Goal: Task Accomplishment & Management: Complete application form

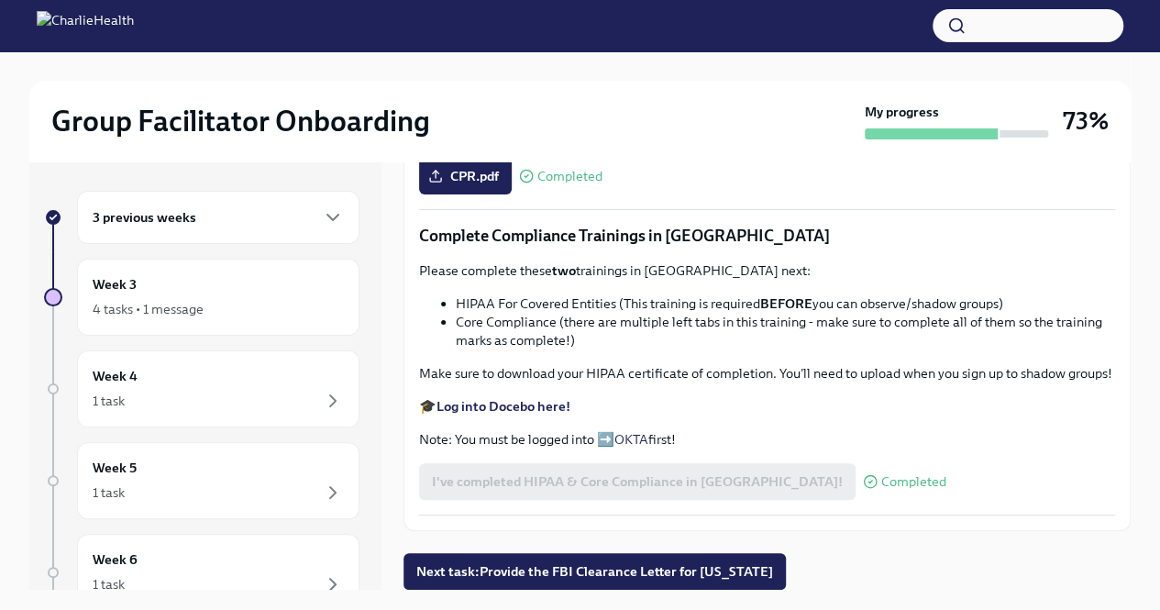
scroll to position [1178, 0]
click at [602, 570] on span "Next task : Provide the FBI Clearance Letter for [US_STATE]" at bounding box center [594, 571] width 357 height 18
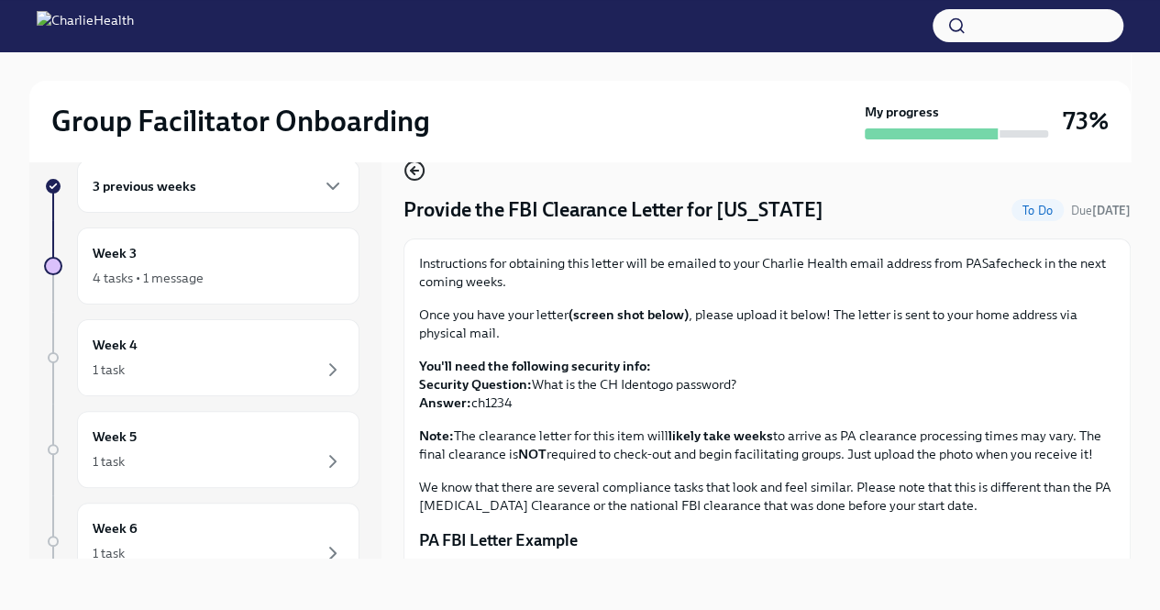
click at [415, 176] on icon "button" at bounding box center [415, 171] width 22 height 22
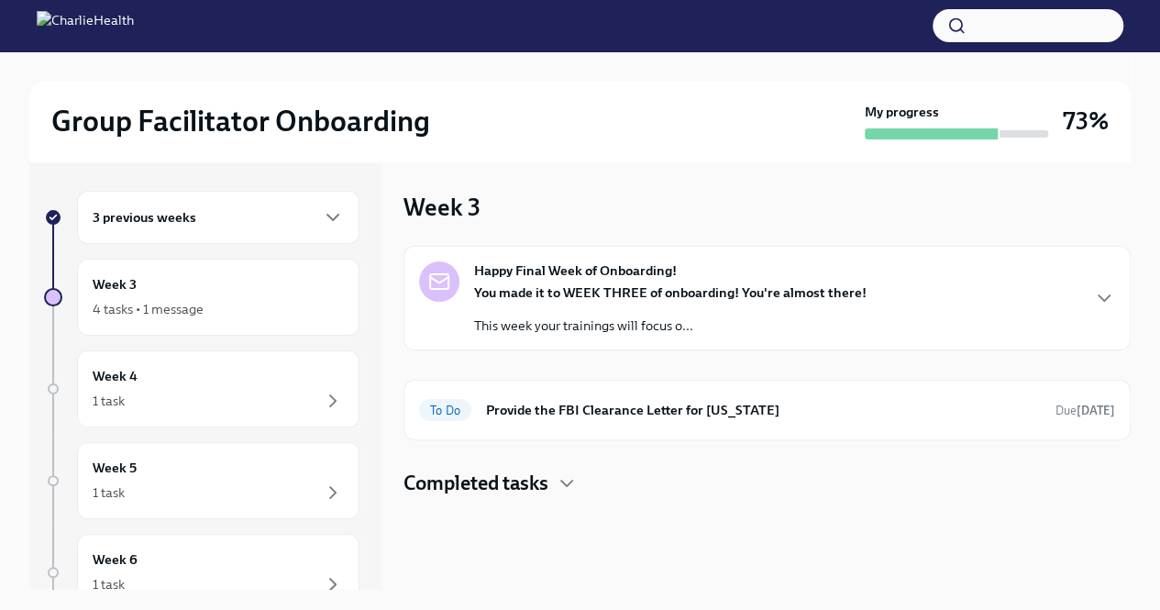
click at [1112, 280] on div "Happy Final Week of Onboarding! You made it to WEEK THREE of onboarding! You're…" at bounding box center [767, 297] width 696 height 73
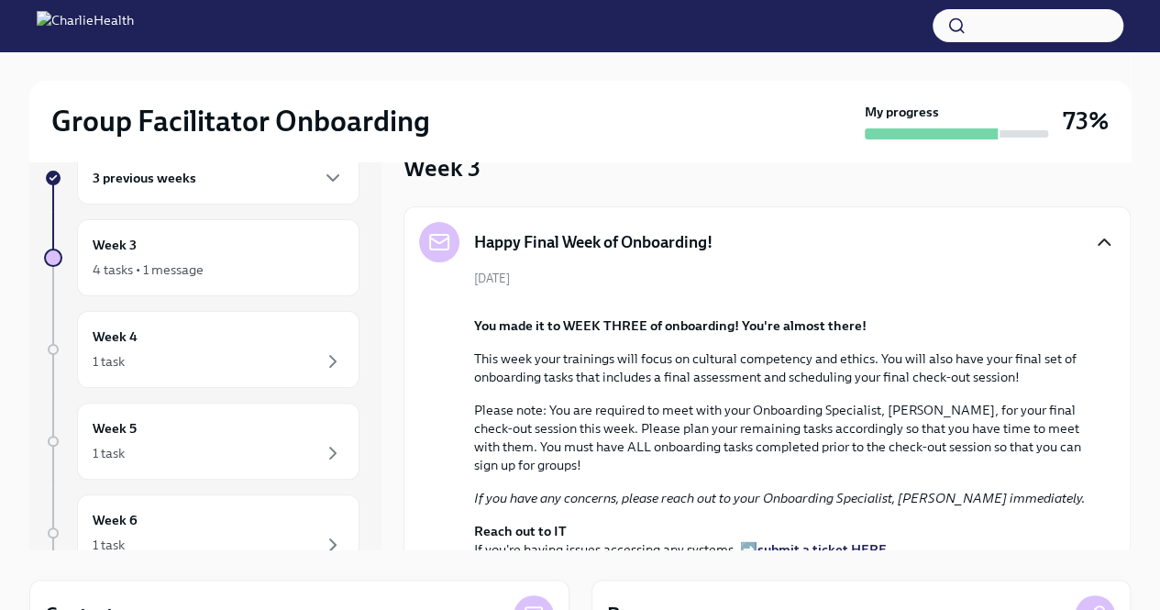
click at [1093, 234] on icon "button" at bounding box center [1104, 242] width 22 height 22
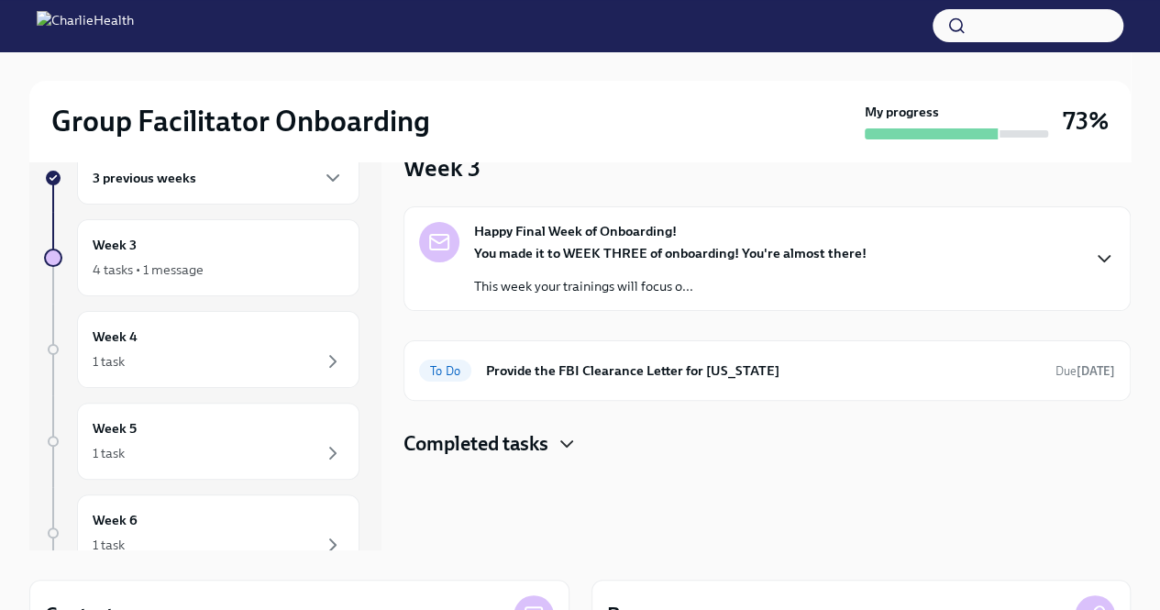
click at [570, 451] on icon "button" at bounding box center [567, 444] width 22 height 22
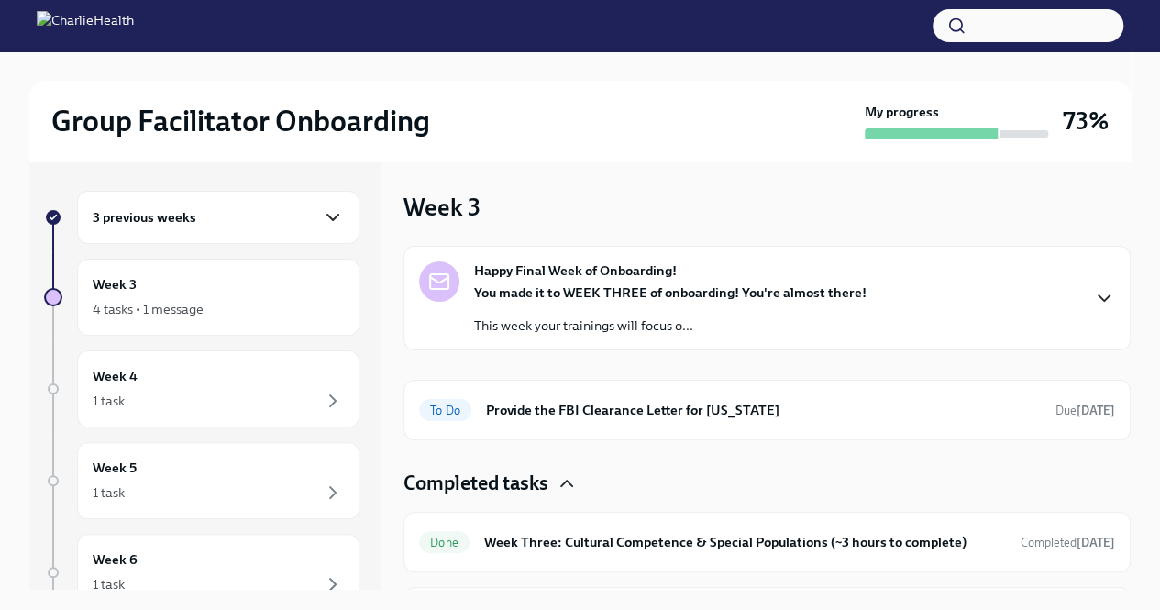
click at [327, 217] on icon "button" at bounding box center [332, 218] width 11 height 6
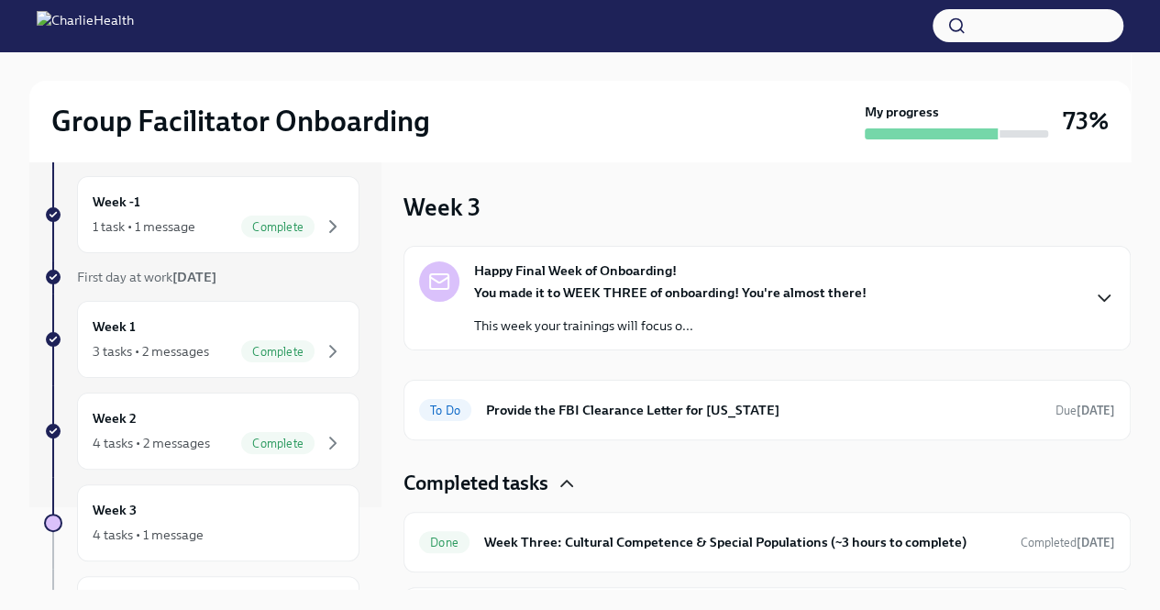
scroll to position [81, 0]
click at [322, 219] on icon "button" at bounding box center [333, 228] width 22 height 22
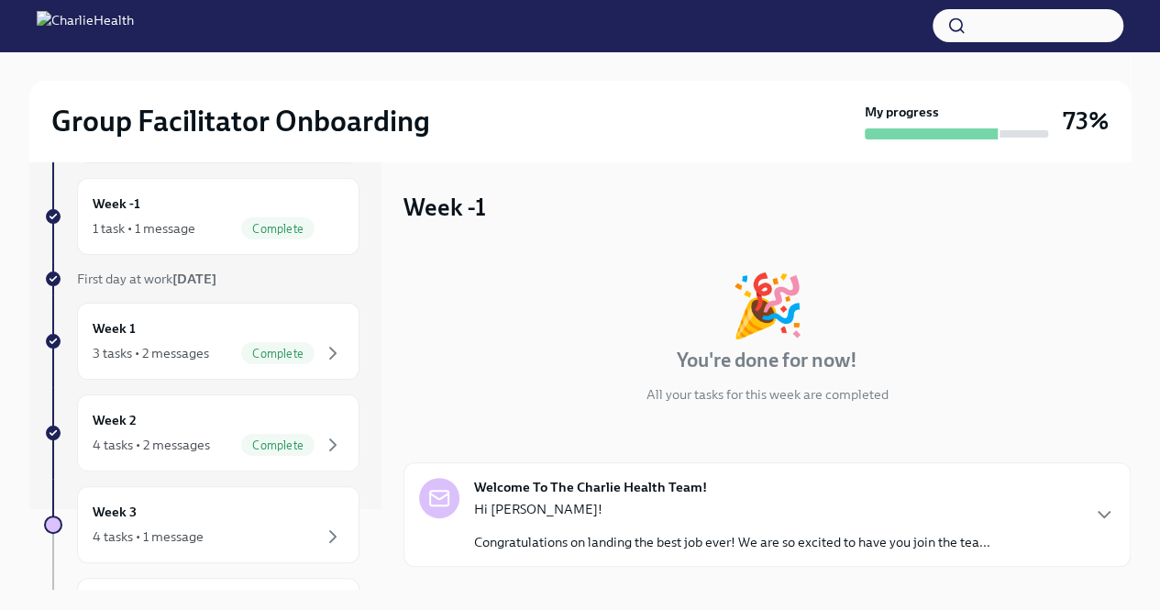
scroll to position [107, 0]
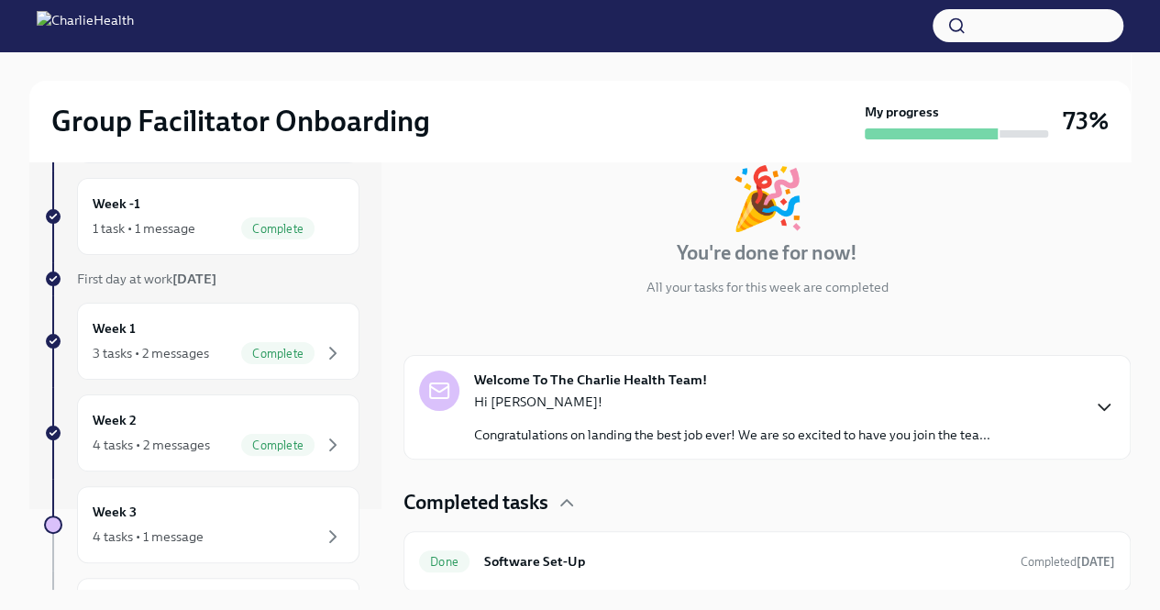
click at [1093, 414] on icon "button" at bounding box center [1104, 407] width 22 height 22
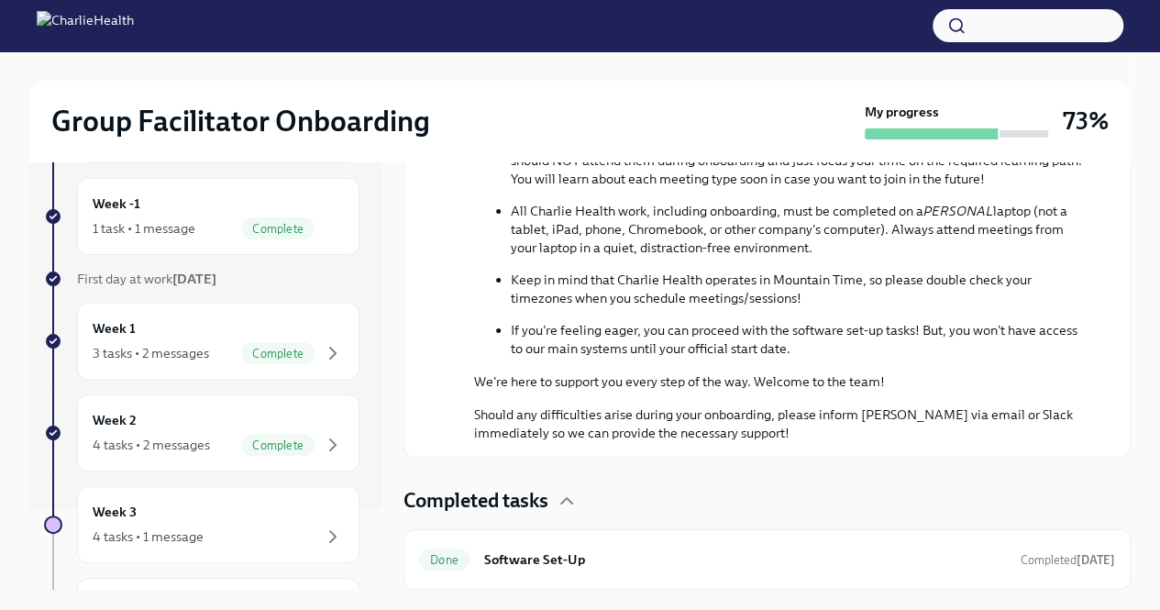
scroll to position [969, 0]
click at [330, 349] on icon "button" at bounding box center [333, 353] width 6 height 11
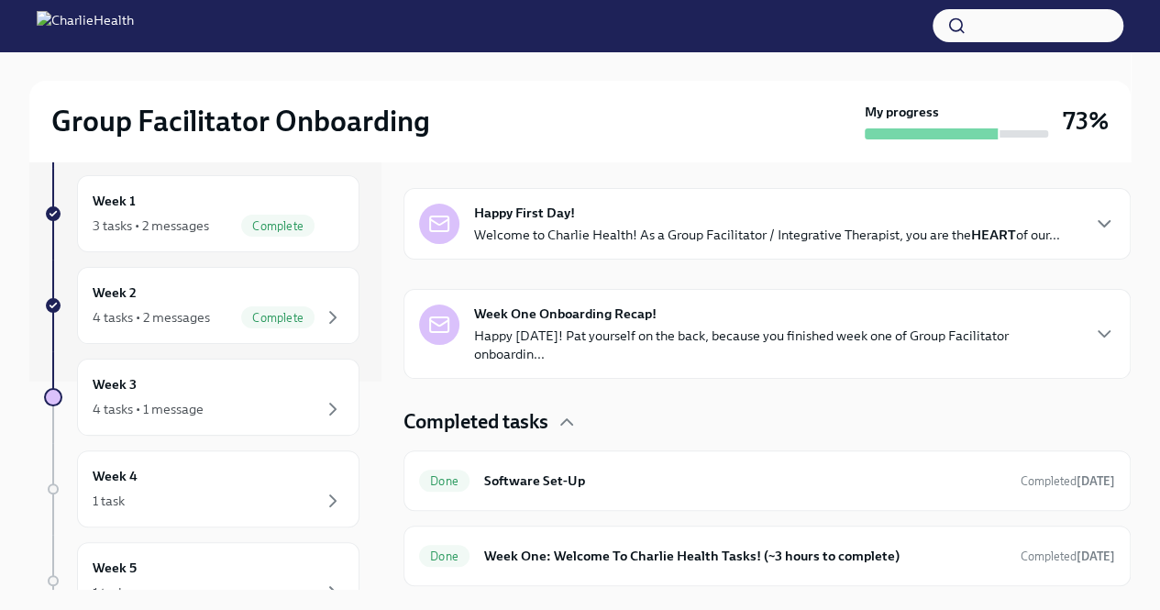
scroll to position [238, 0]
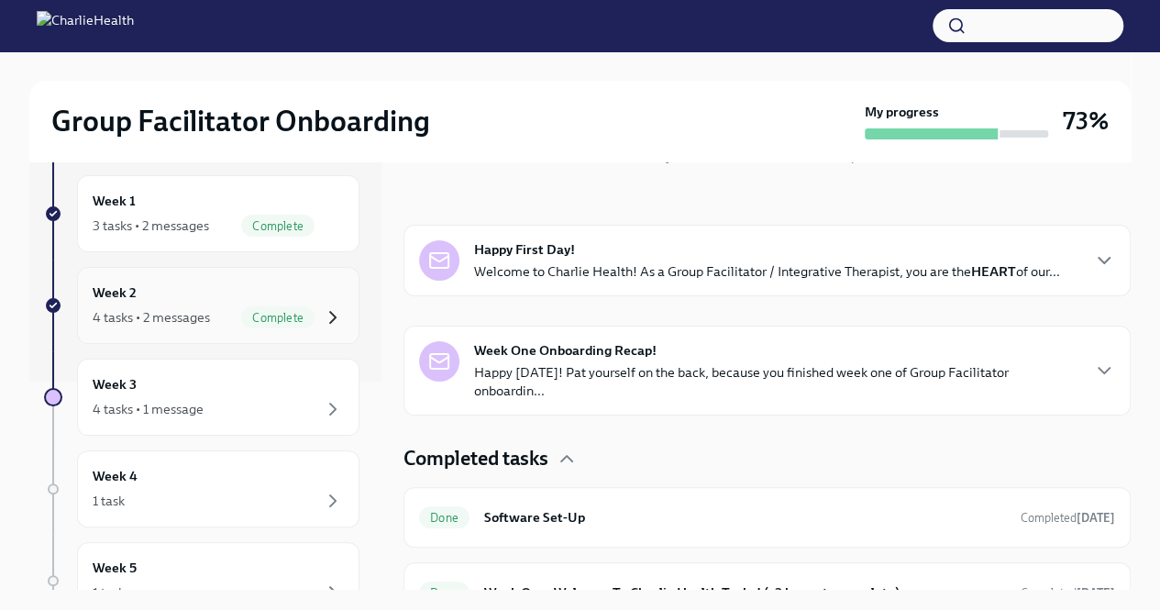
click at [328, 306] on icon "button" at bounding box center [333, 317] width 22 height 22
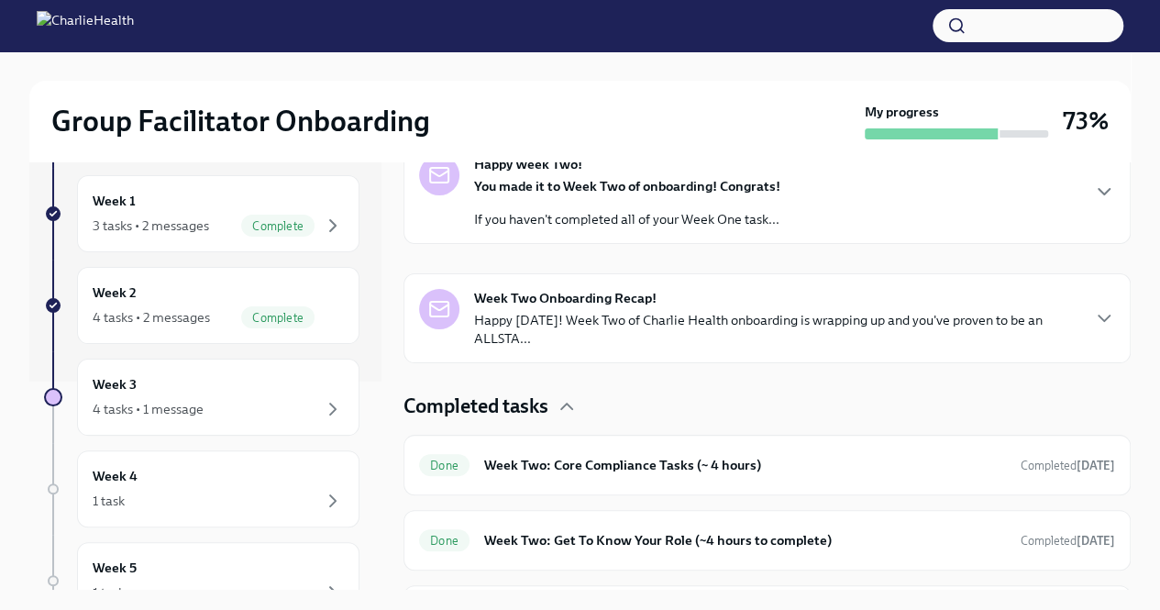
scroll to position [324, 0]
click at [1053, 221] on div "Happy Week Two! You made it to Week Two of onboarding! Congrats! If you haven't…" at bounding box center [767, 190] width 696 height 73
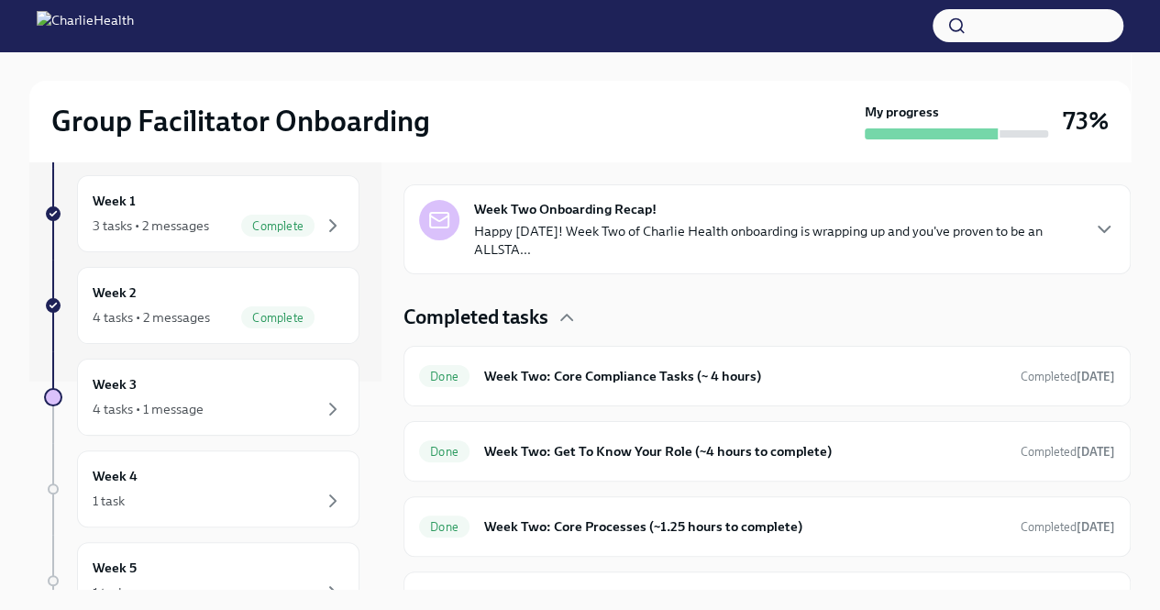
scroll to position [997, 0]
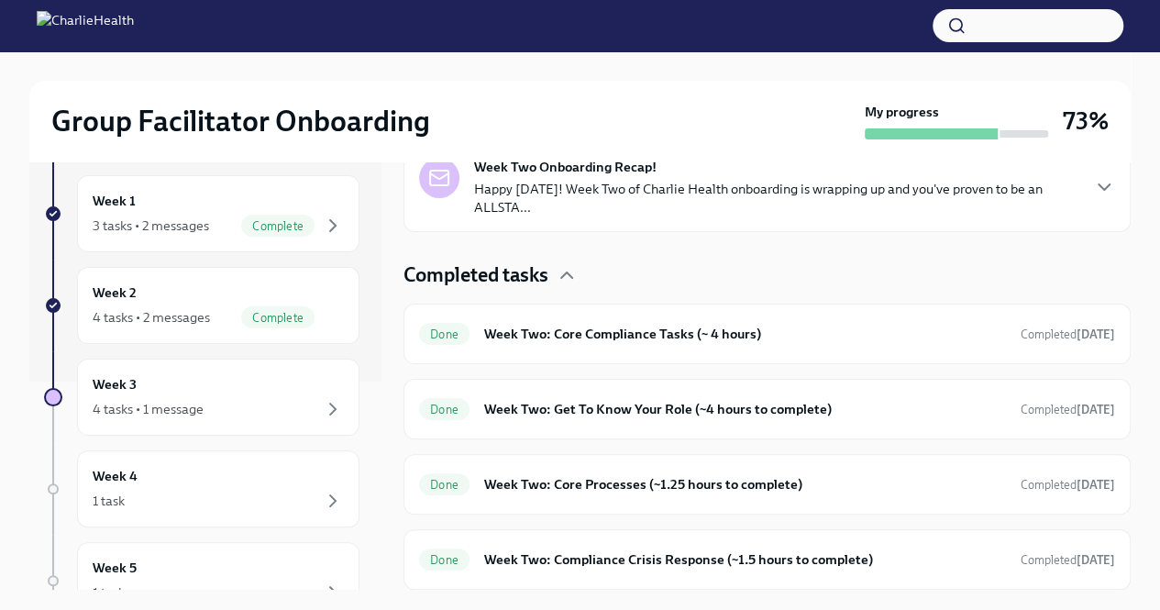
click at [967, 216] on p "Happy [DATE]! Week Two of Charlie Health onboarding is wrapping up and you've p…" at bounding box center [776, 198] width 604 height 37
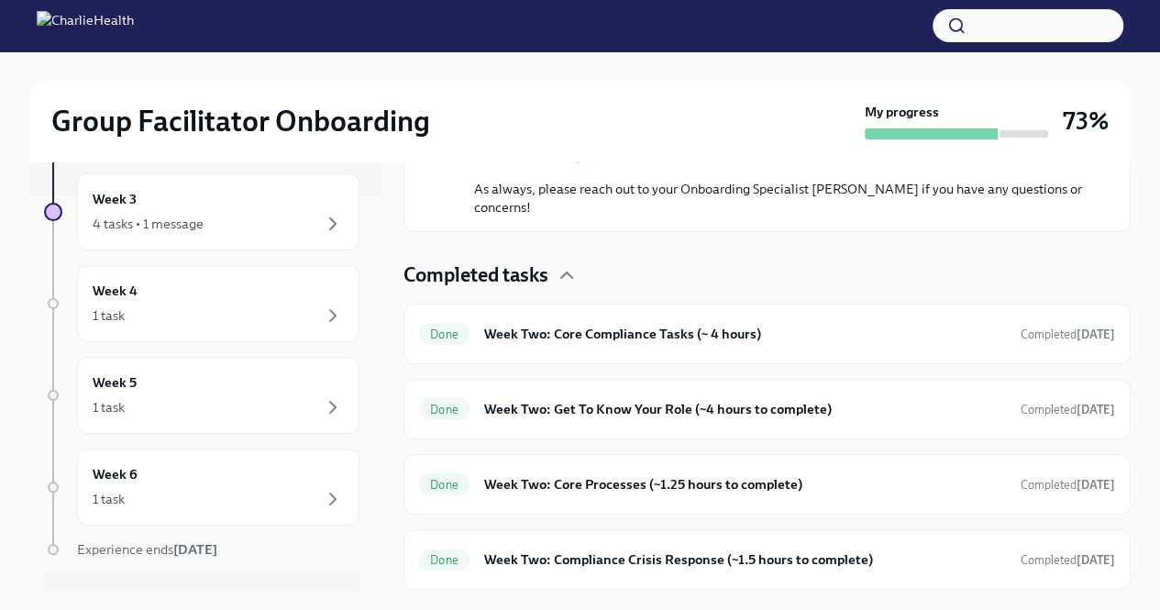
scroll to position [430, 0]
